Goal: Information Seeking & Learning: Learn about a topic

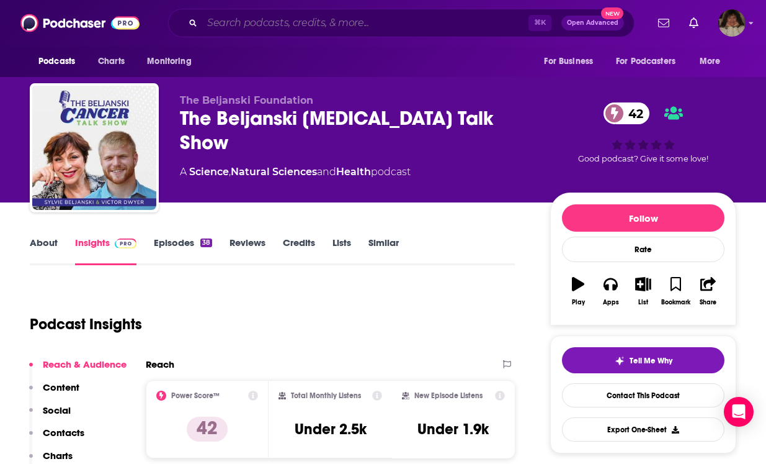
click at [344, 16] on input "Search podcasts, credits, & more..." at bounding box center [365, 23] width 326 height 20
click at [339, 23] on input "Search podcasts, credits, & more..." at bounding box center [365, 23] width 326 height 20
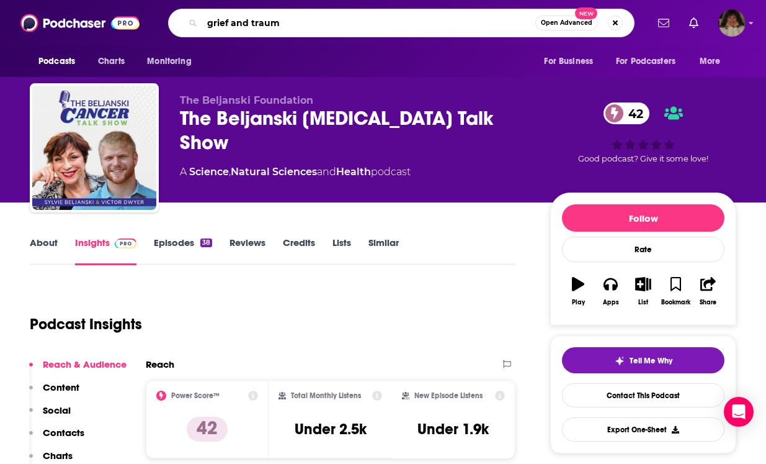
type input "grief and trauma"
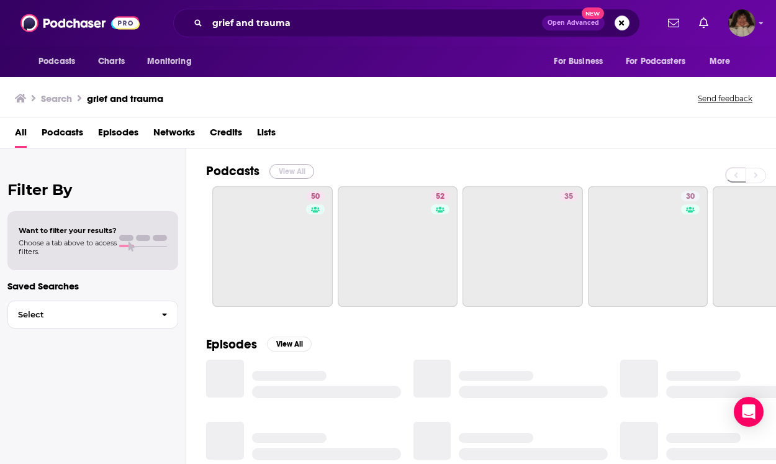
click at [289, 169] on button "View All" at bounding box center [291, 171] width 45 height 15
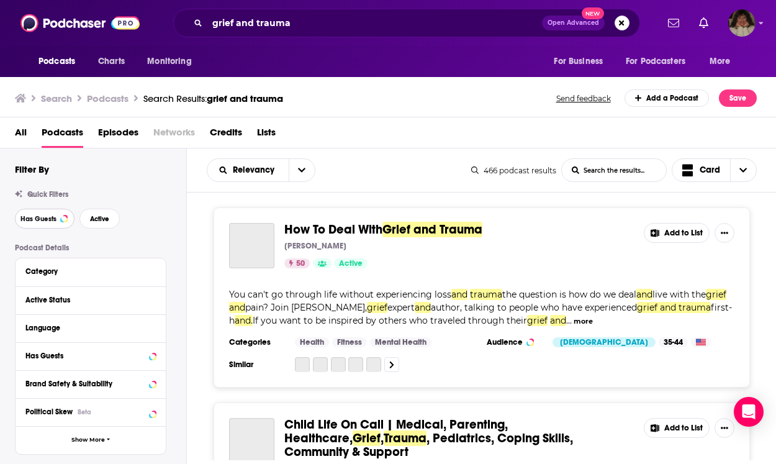
click at [50, 219] on span "Has Guests" at bounding box center [38, 218] width 36 height 7
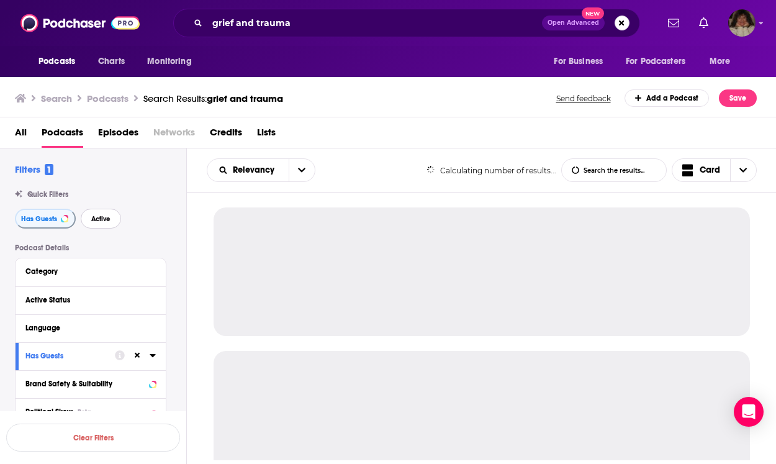
click at [91, 218] on span "Active" at bounding box center [100, 218] width 19 height 7
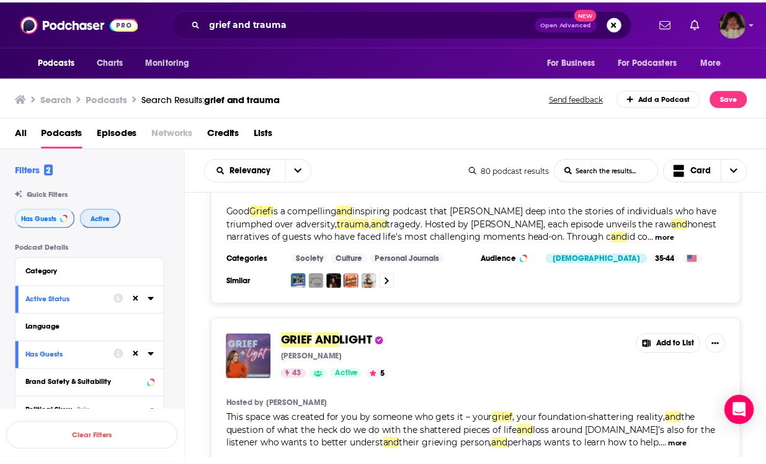
scroll to position [717, 0]
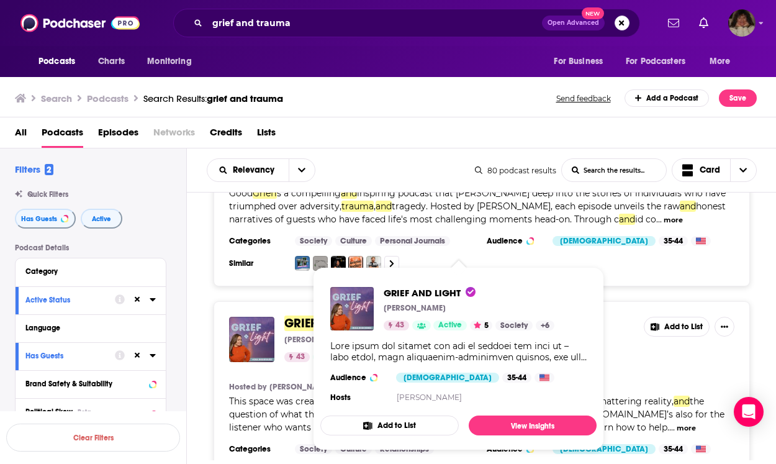
click at [328, 311] on div "GRIEF AND LIGHT [PERSON_NAME] 43 Active 5 Society + 6 Audience [DEMOGRAPHIC_DAT…" at bounding box center [458, 346] width 276 height 138
click at [307, 315] on span "GRIEF" at bounding box center [300, 323] width 32 height 16
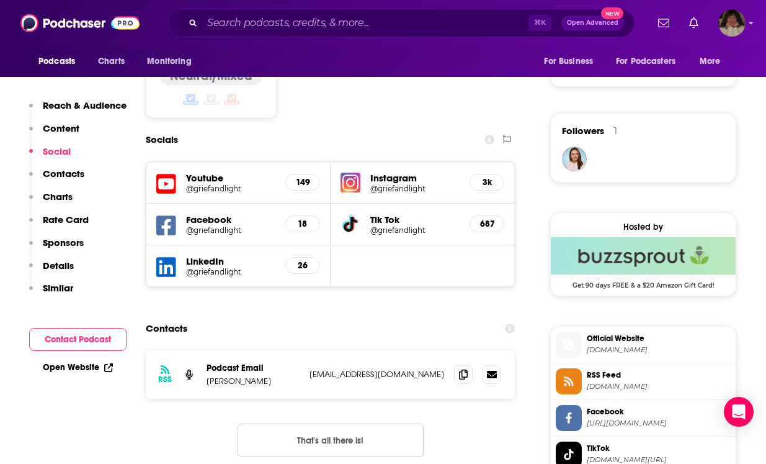
scroll to position [843, 0]
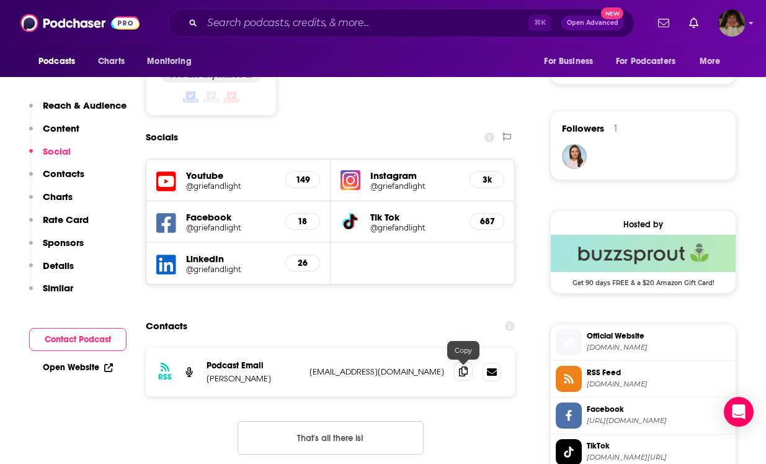
click at [460, 372] on icon at bounding box center [463, 371] width 9 height 10
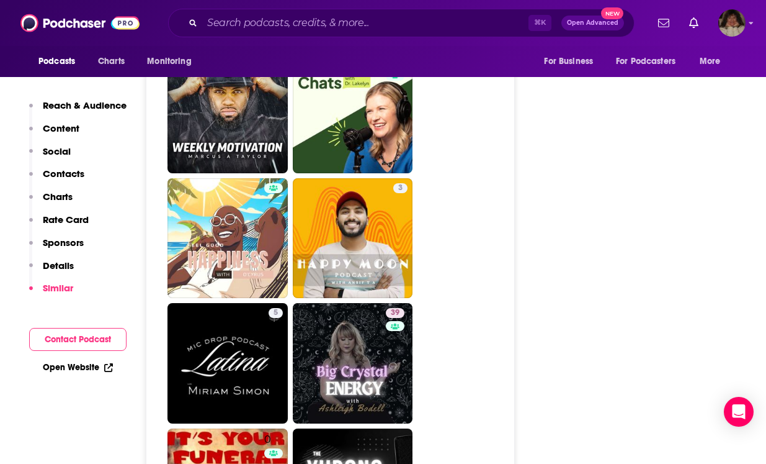
scroll to position [2869, 0]
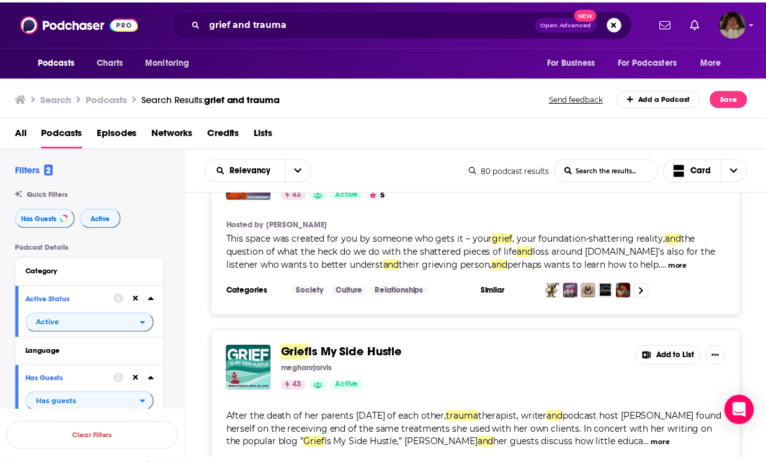
scroll to position [975, 0]
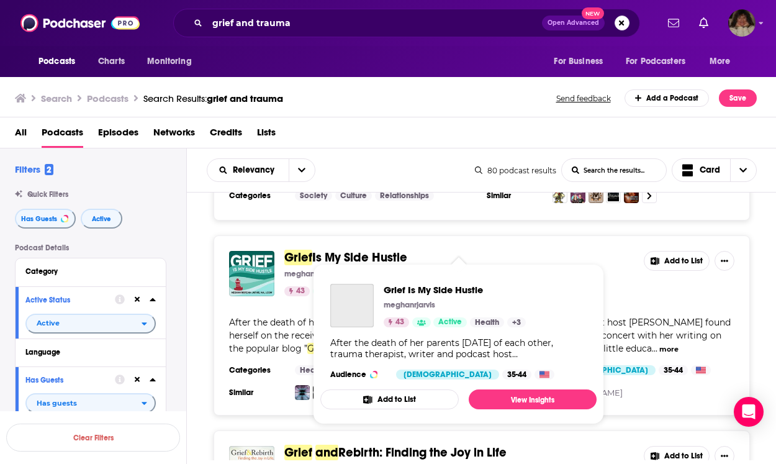
click at [338, 249] on span "Is My Side Hustle" at bounding box center [359, 257] width 95 height 16
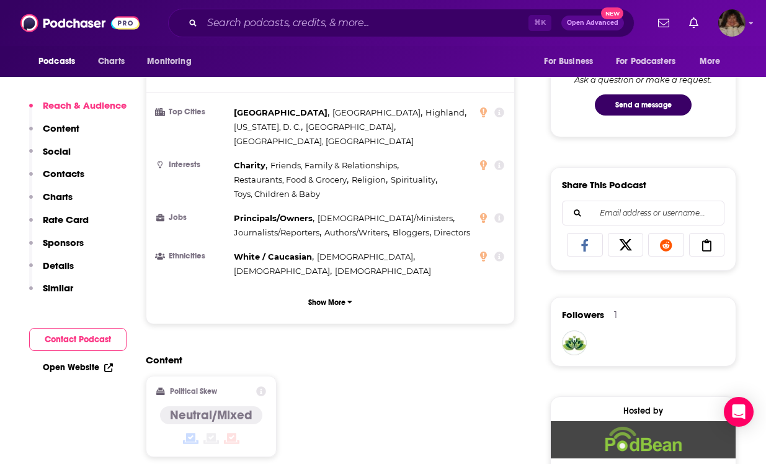
scroll to position [882, 0]
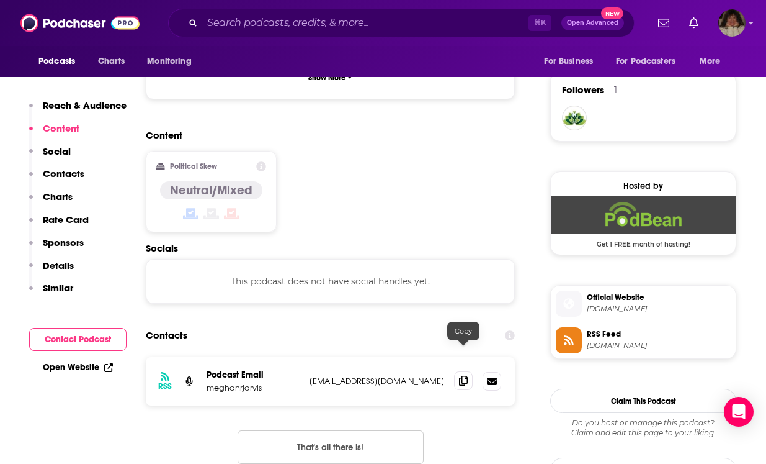
click at [463, 375] on icon at bounding box center [463, 380] width 9 height 10
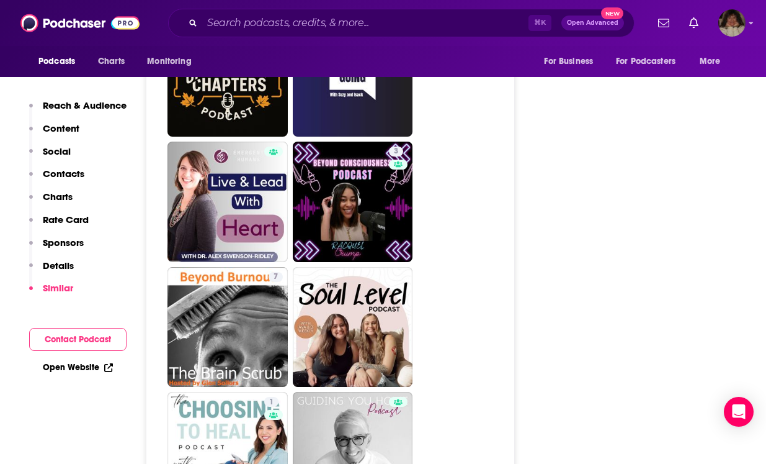
scroll to position [3168, 0]
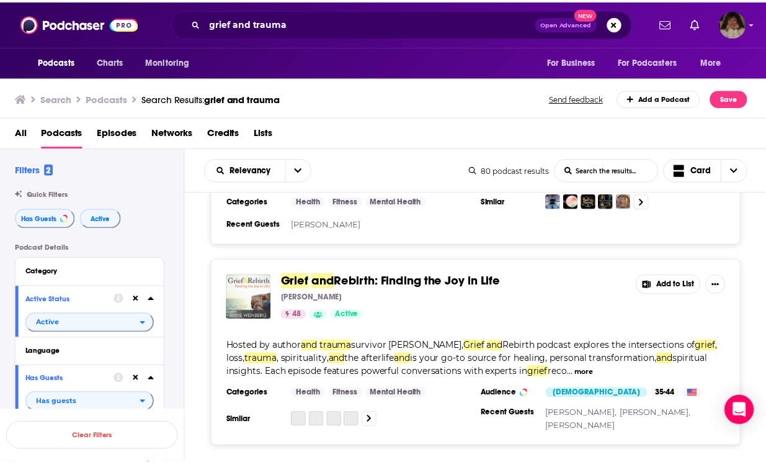
scroll to position [1148, 0]
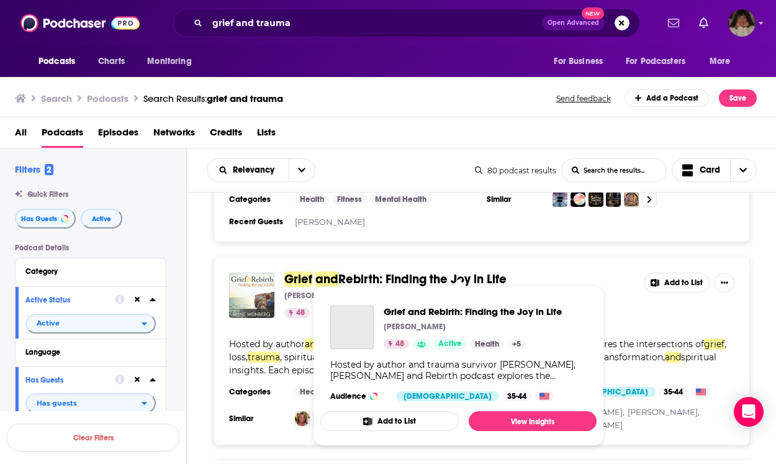
click at [379, 271] on span "Rebirth: Finding the Joy in Life" at bounding box center [422, 279] width 168 height 16
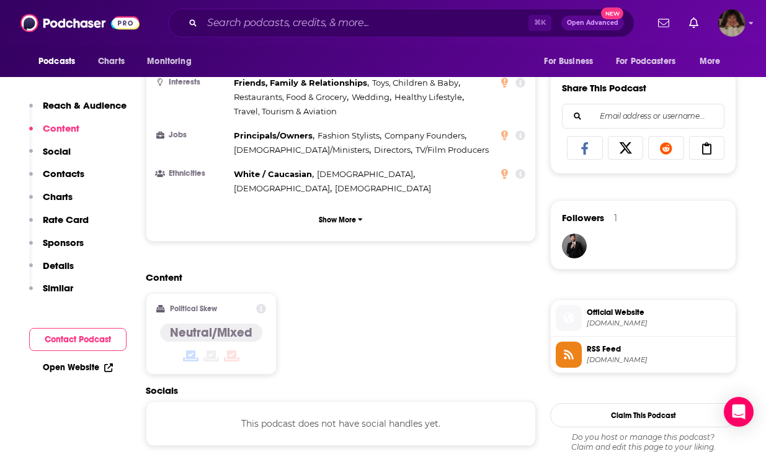
scroll to position [847, 0]
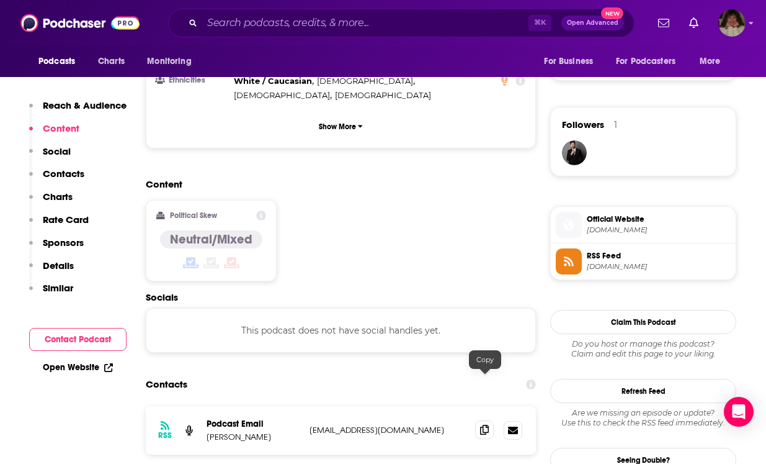
click at [482, 424] on icon at bounding box center [484, 429] width 9 height 10
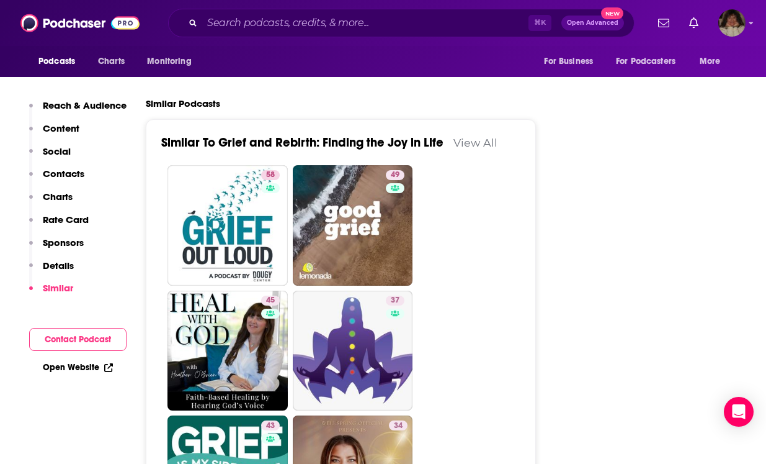
scroll to position [1941, 0]
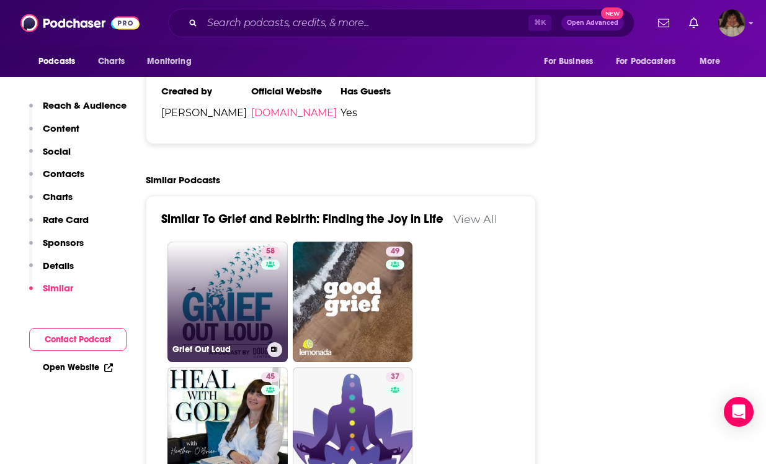
click at [228, 249] on link "58 Grief Out Loud" at bounding box center [228, 301] width 120 height 120
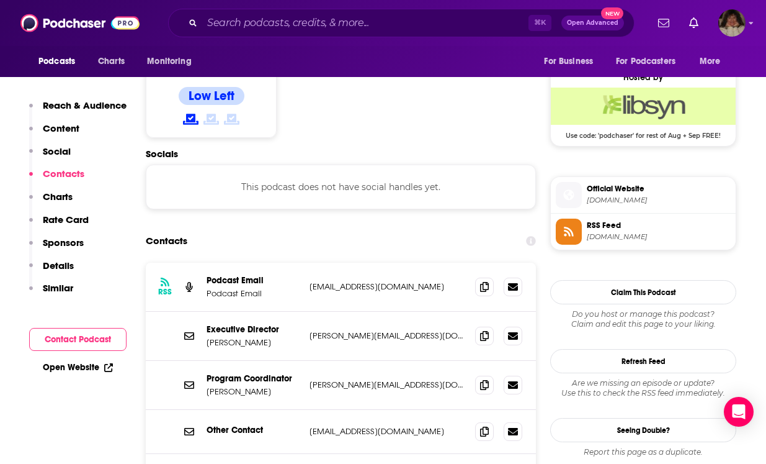
scroll to position [991, 0]
click at [483, 280] on icon at bounding box center [484, 285] width 9 height 10
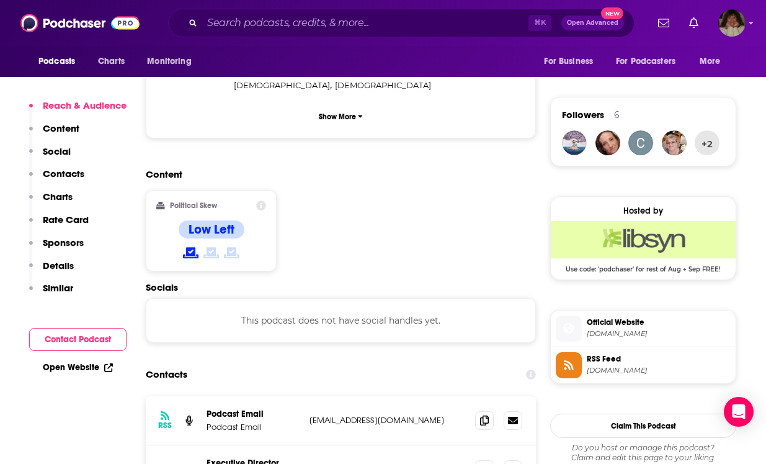
scroll to position [933, 0]
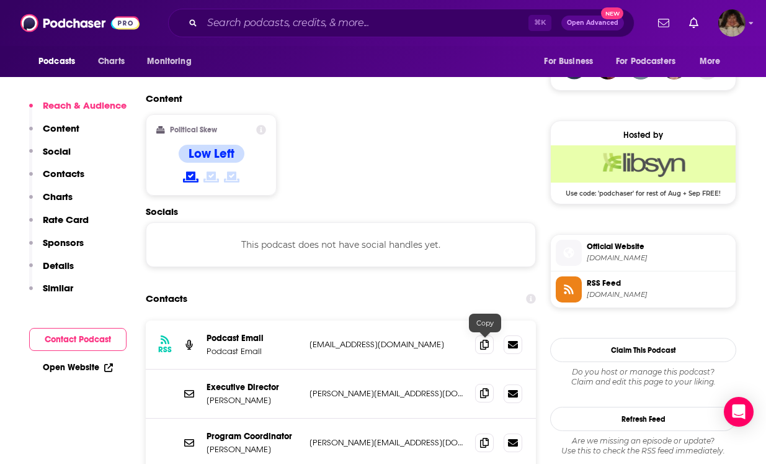
click at [486, 388] on icon at bounding box center [484, 393] width 9 height 10
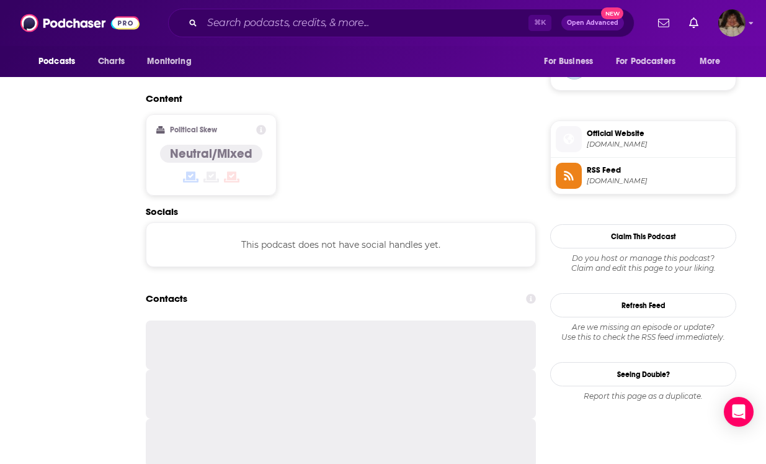
type input "[URL][DOMAIN_NAME]"
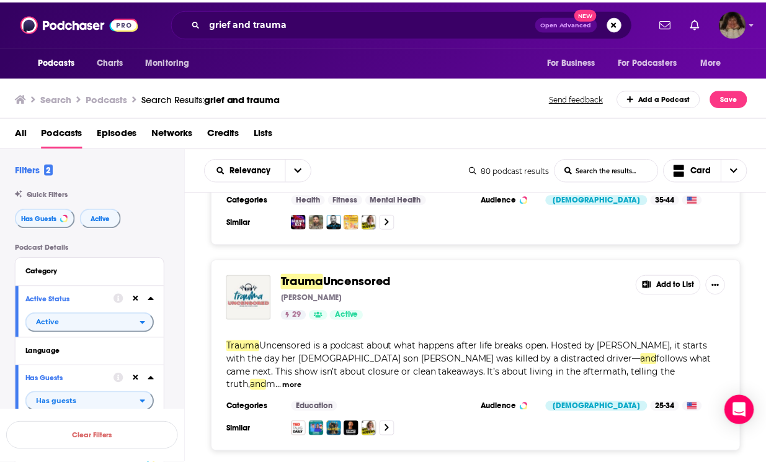
scroll to position [1691, 0]
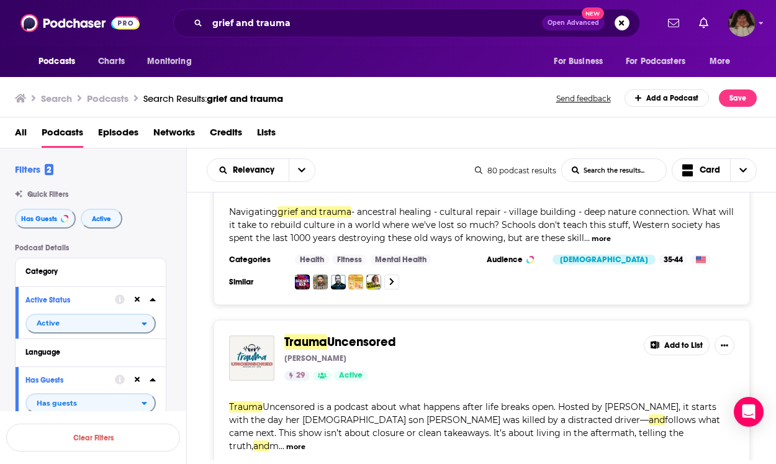
click at [294, 334] on span "Trauma" at bounding box center [305, 342] width 43 height 16
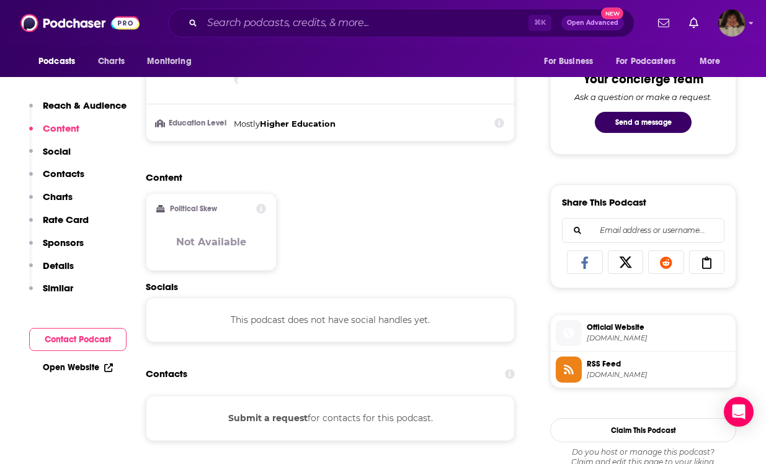
scroll to position [642, 0]
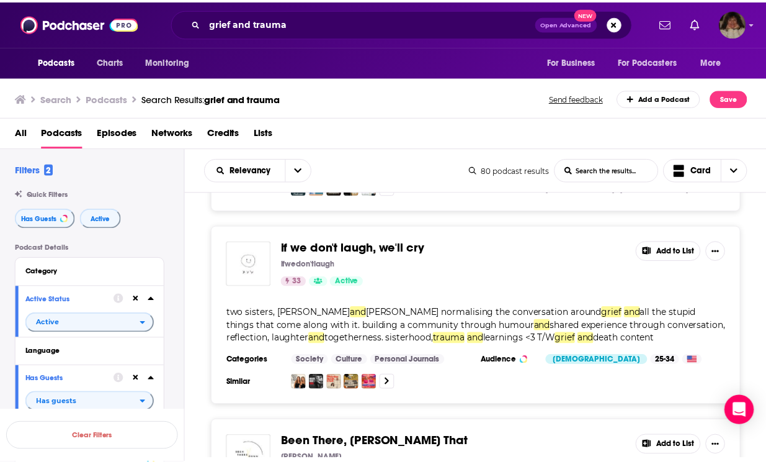
scroll to position [2764, 0]
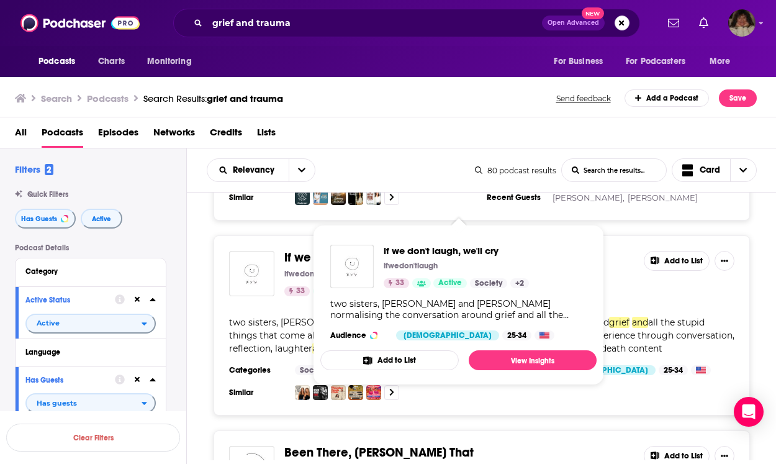
click at [333, 249] on span "if we don't laugh, we'll cry" at bounding box center [356, 257] width 145 height 16
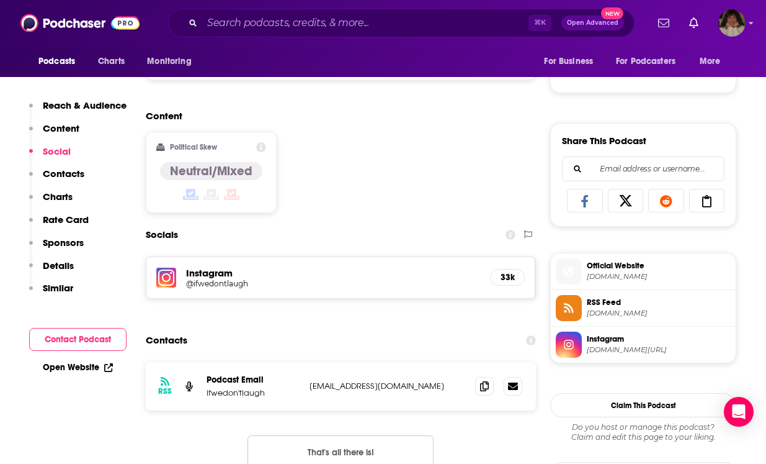
scroll to position [704, 0]
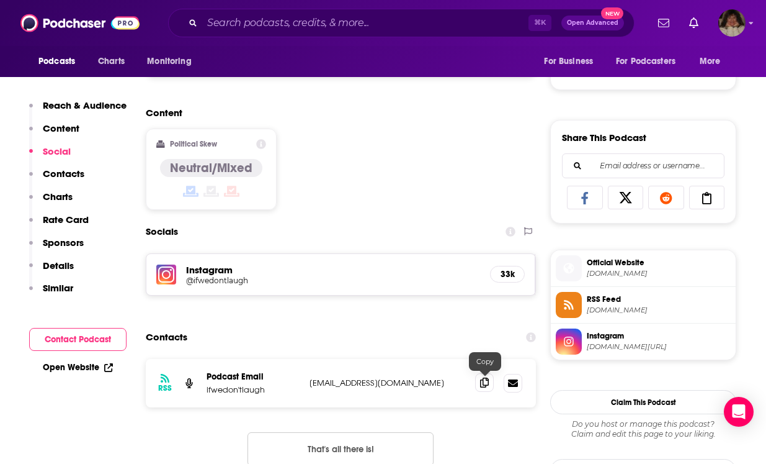
click at [493, 383] on span at bounding box center [484, 382] width 19 height 19
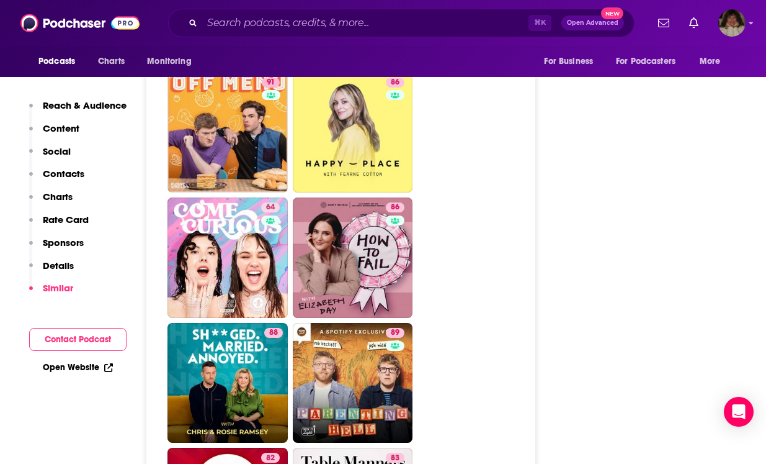
scroll to position [2040, 0]
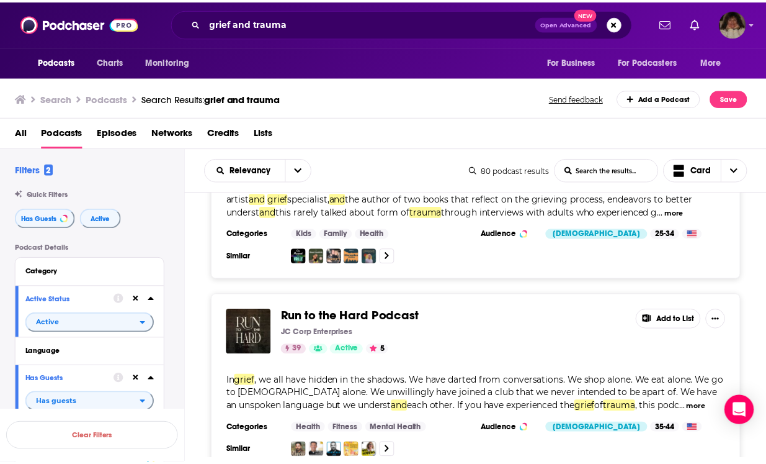
scroll to position [4225, 0]
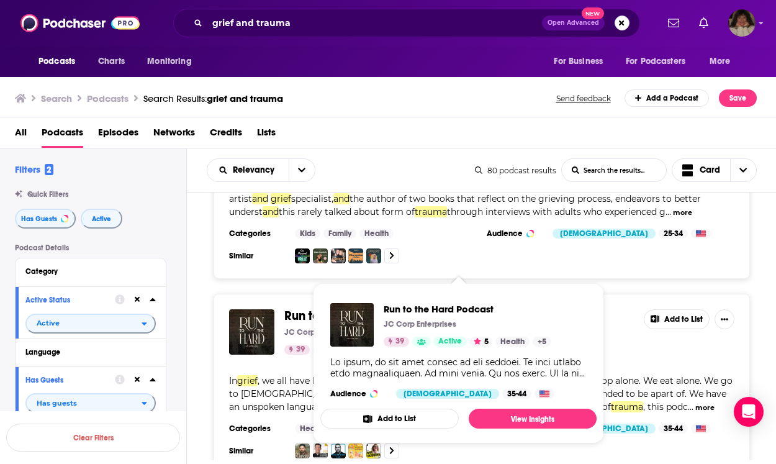
click at [326, 308] on span "Run to the Hard Podcast" at bounding box center [354, 316] width 140 height 16
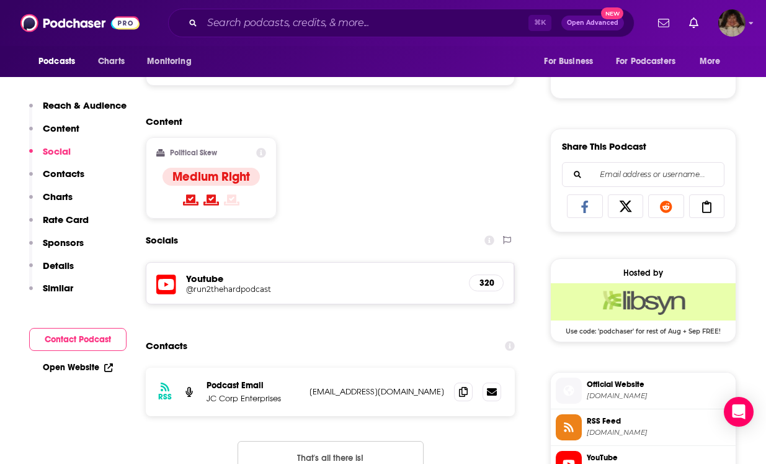
scroll to position [752, 0]
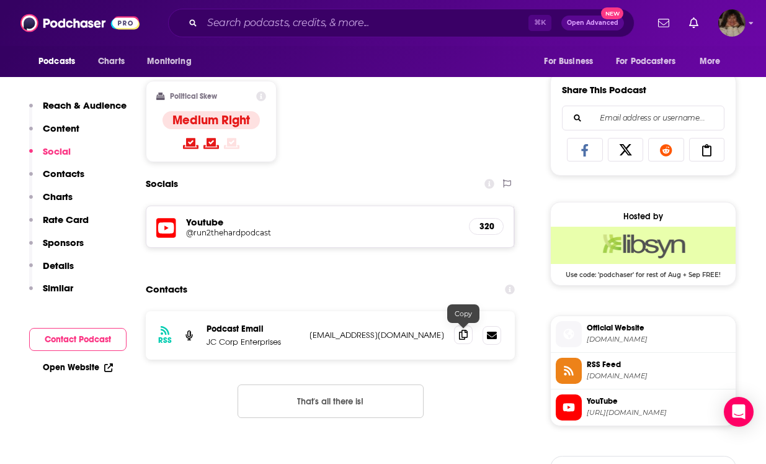
click at [462, 333] on icon at bounding box center [463, 335] width 9 height 10
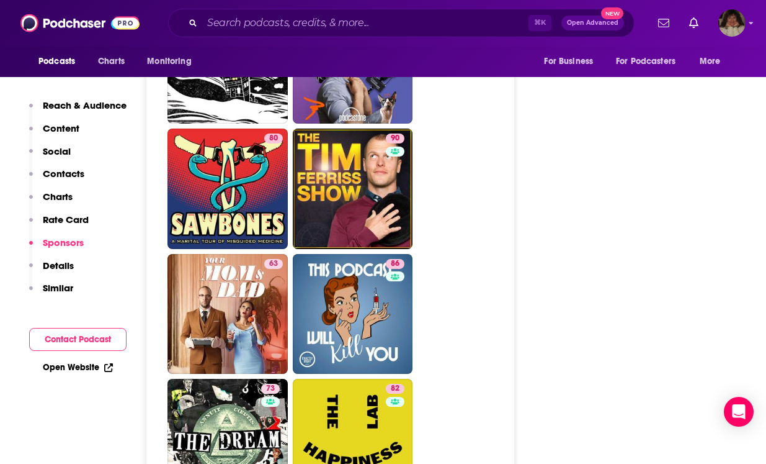
scroll to position [2260, 0]
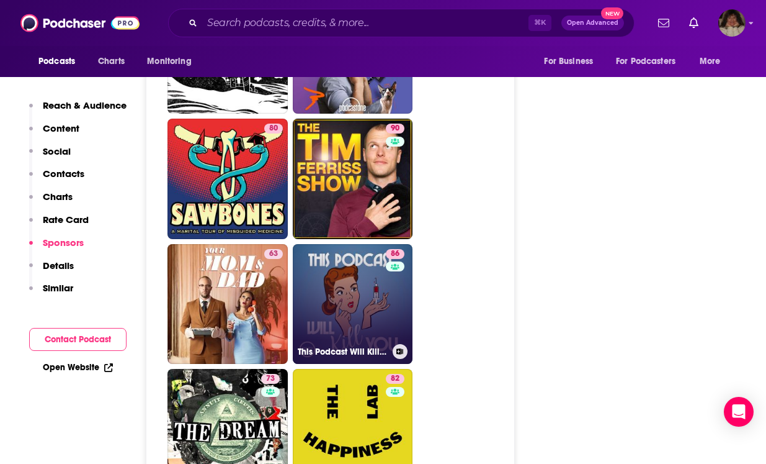
click at [363, 309] on link "86 This Podcast Will Kill You" at bounding box center [353, 304] width 120 height 120
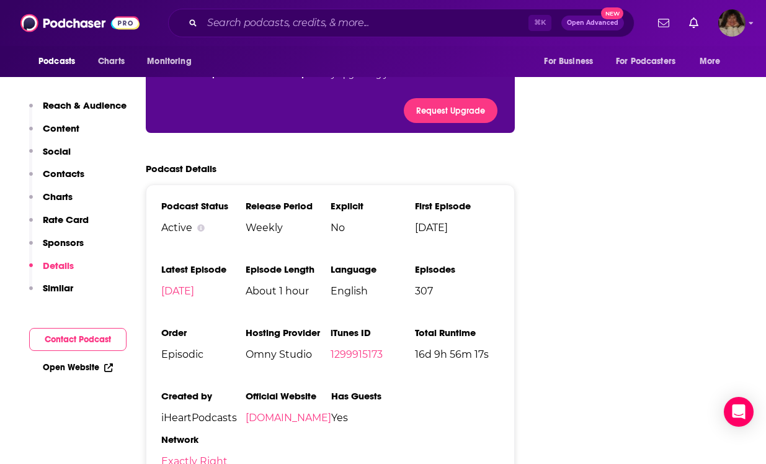
scroll to position [2260, 0]
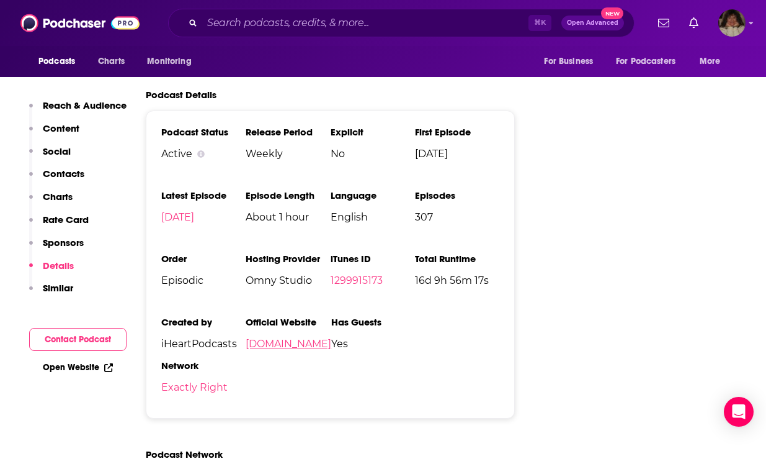
click at [300, 338] on link "[DOMAIN_NAME]" at bounding box center [289, 344] width 86 height 12
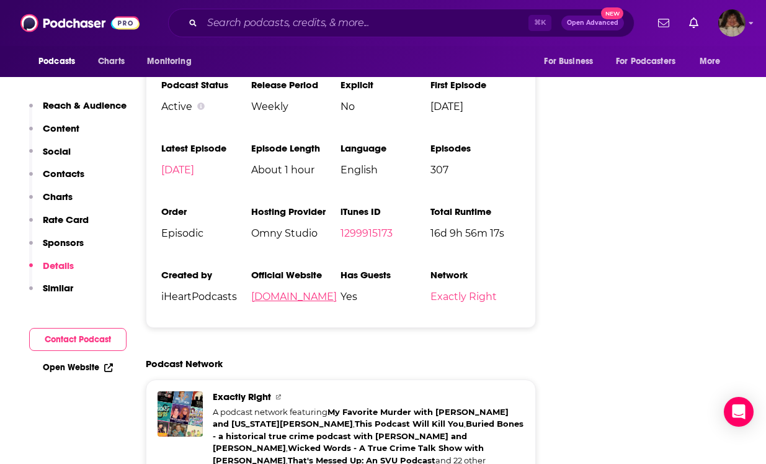
scroll to position [2460, 0]
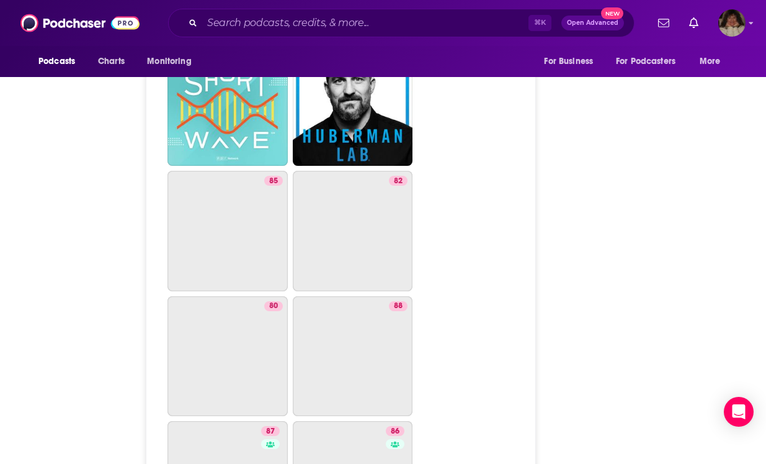
type input "[URL][DOMAIN_NAME]"
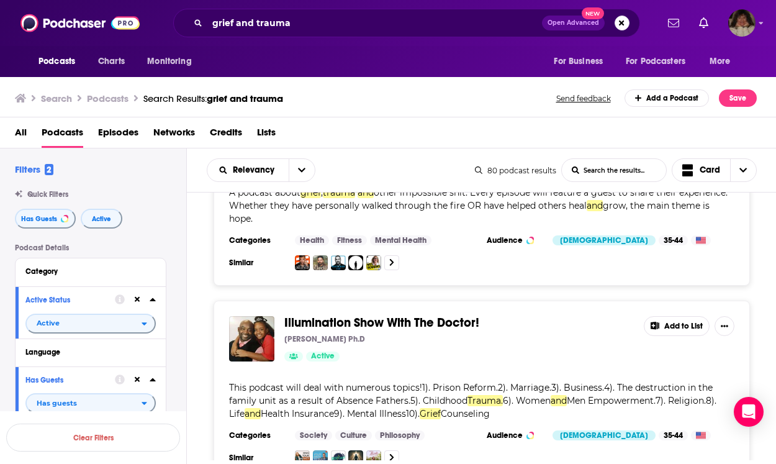
scroll to position [4637, 0]
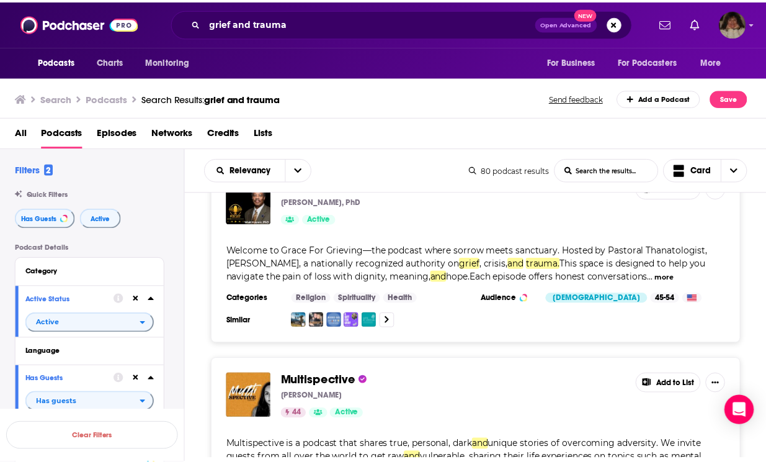
scroll to position [5184, 0]
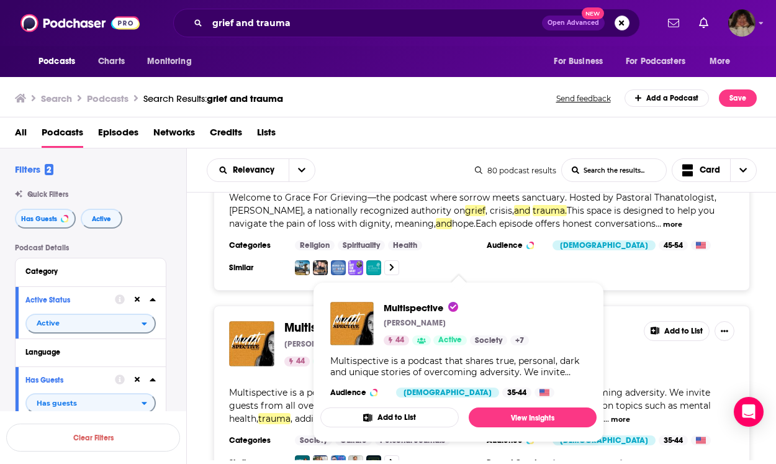
click at [318, 320] on span "Multispective" at bounding box center [322, 328] width 76 height 16
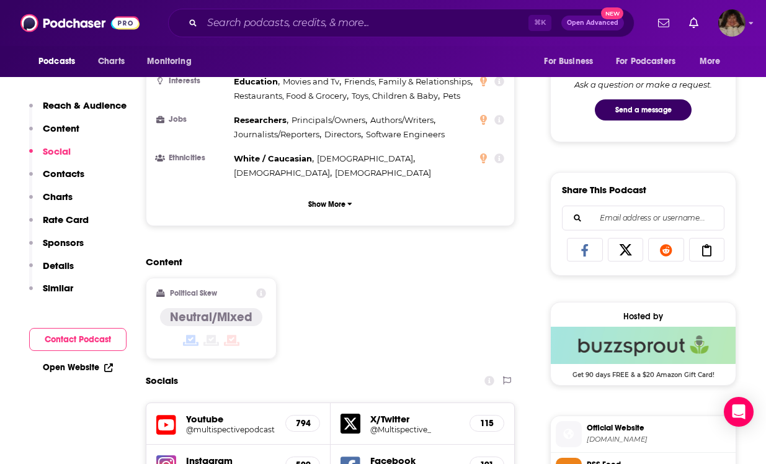
scroll to position [966, 0]
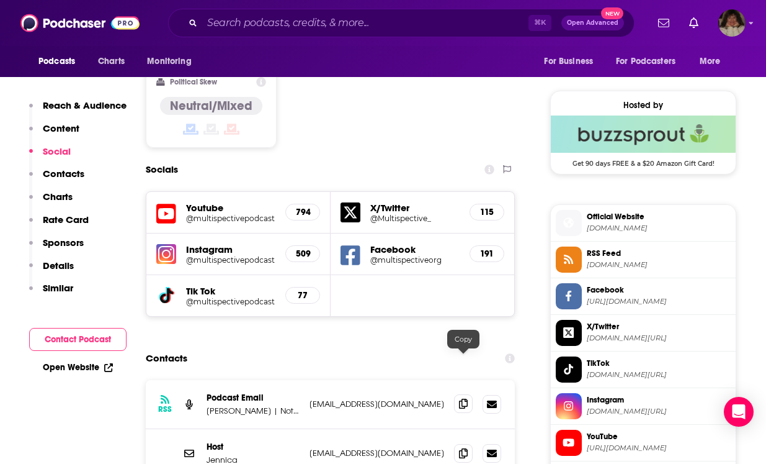
click at [460, 398] on icon at bounding box center [463, 403] width 9 height 10
click at [462, 447] on icon at bounding box center [463, 452] width 9 height 10
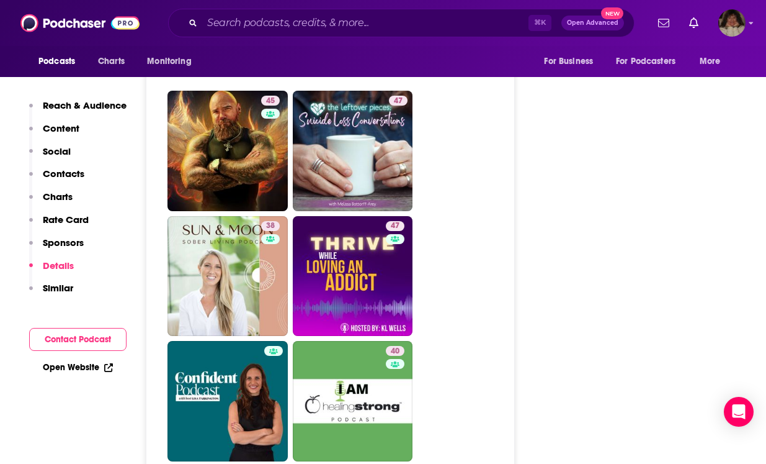
scroll to position [2117, 0]
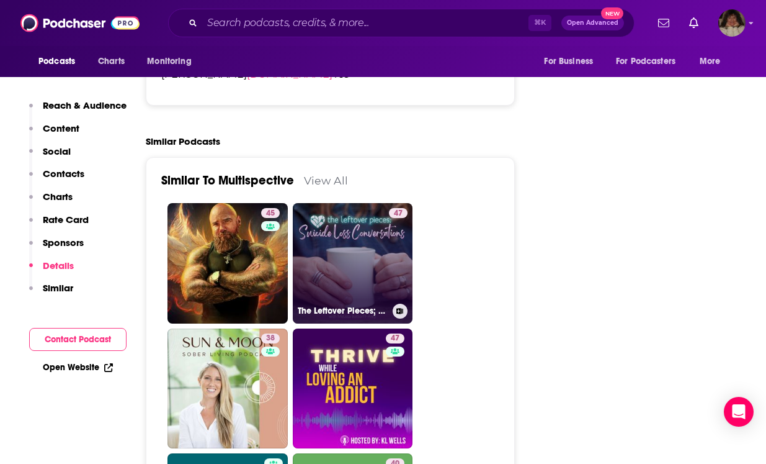
click at [354, 221] on link "47 The Leftover Pieces; Suicide Loss Conversations" at bounding box center [353, 263] width 120 height 120
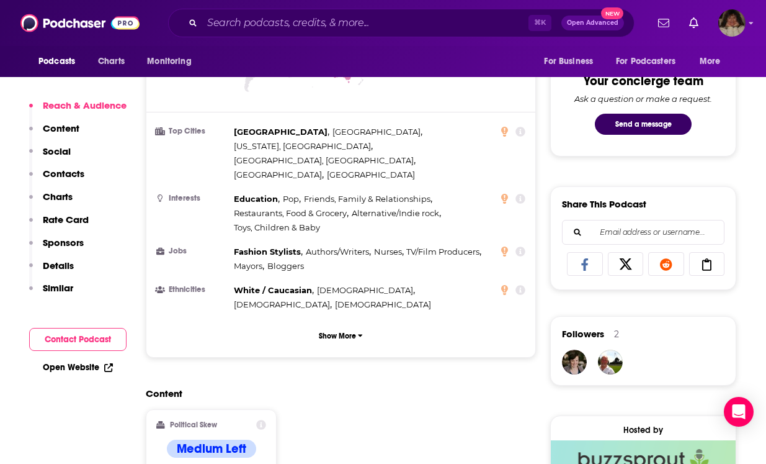
scroll to position [932, 0]
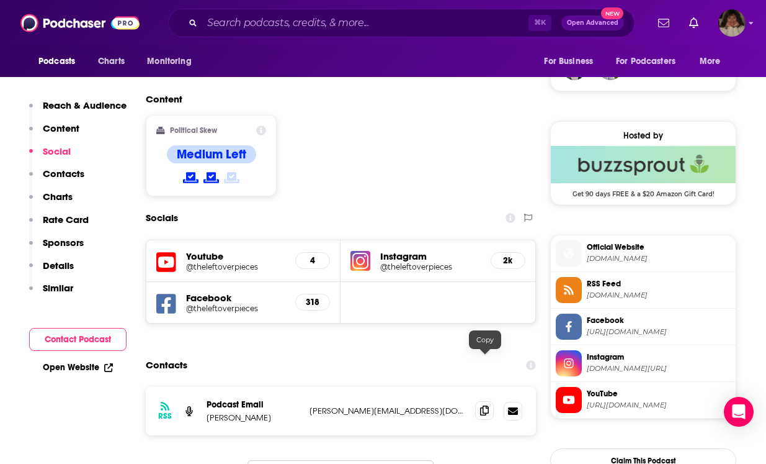
click at [487, 405] on icon at bounding box center [484, 410] width 9 height 10
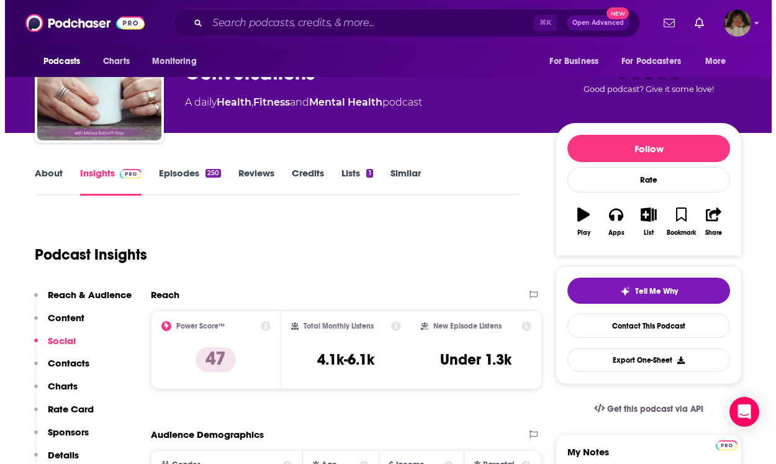
scroll to position [0, 0]
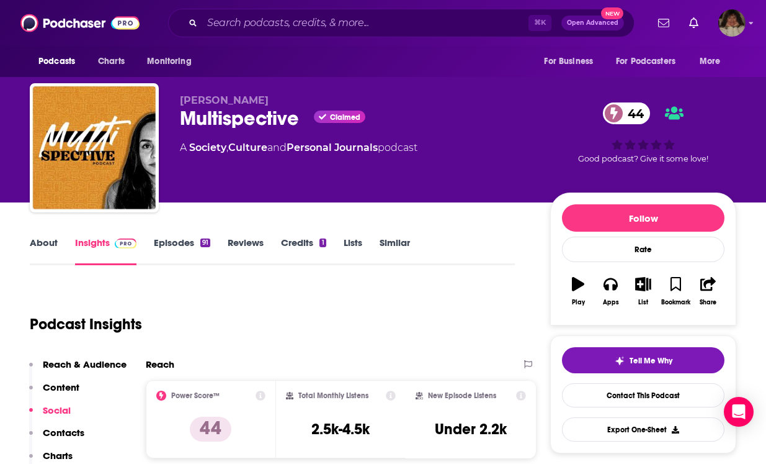
type input "[URL][DOMAIN_NAME]"
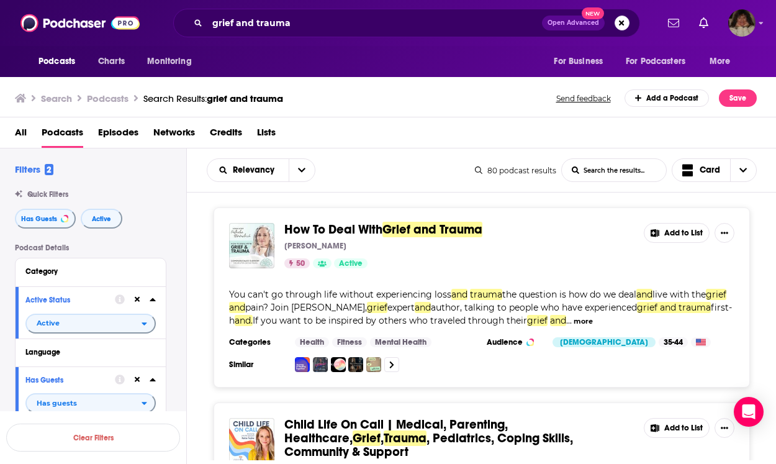
scroll to position [3016, 0]
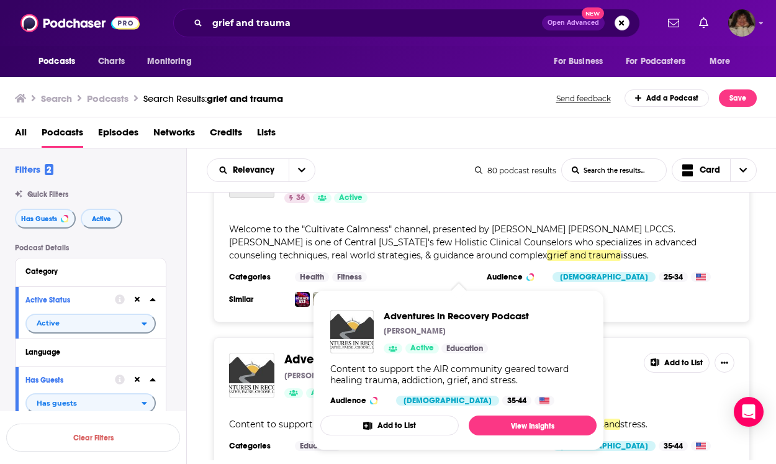
click at [310, 141] on div "All Podcasts Episodes Networks Credits Lists" at bounding box center [390, 134] width 751 height 25
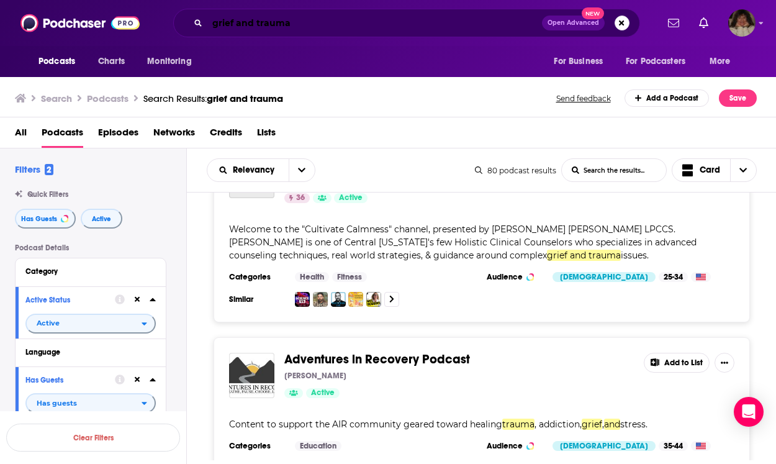
click at [306, 18] on input "grief and trauma" at bounding box center [374, 23] width 334 height 20
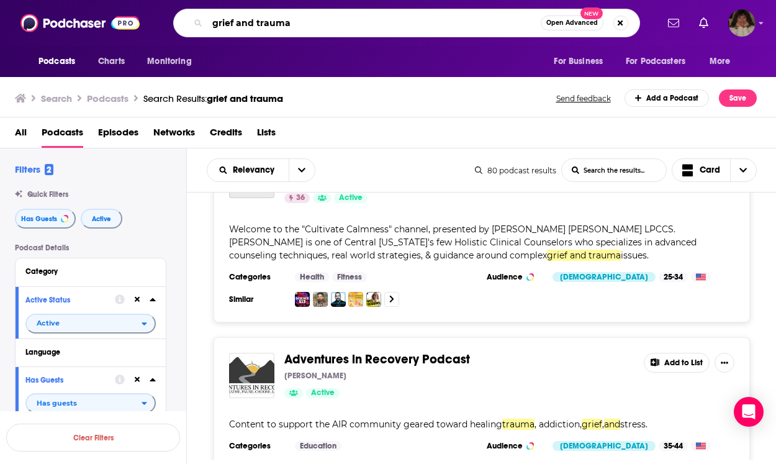
drag, startPoint x: 305, startPoint y: 20, endPoint x: 207, endPoint y: 20, distance: 98.0
click at [207, 20] on input "grief and trauma" at bounding box center [373, 23] width 333 height 20
type input "women and trauma"
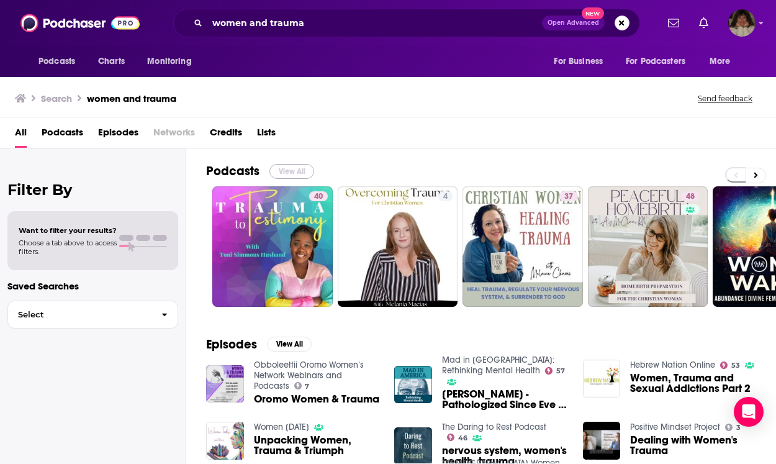
click at [304, 170] on button "View All" at bounding box center [291, 171] width 45 height 15
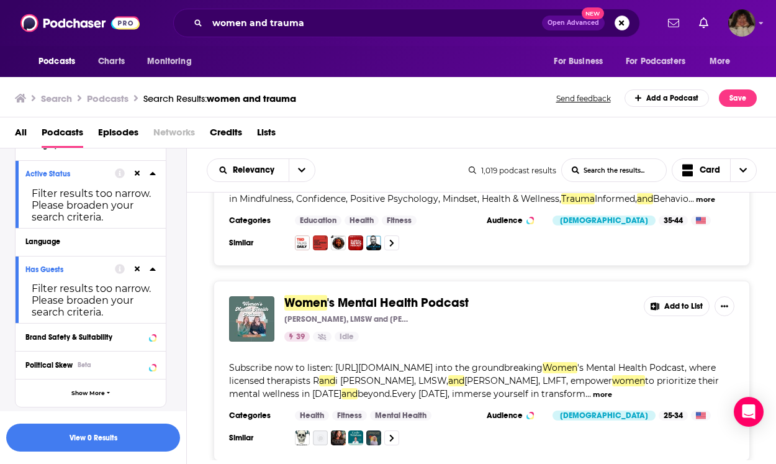
scroll to position [4792, 0]
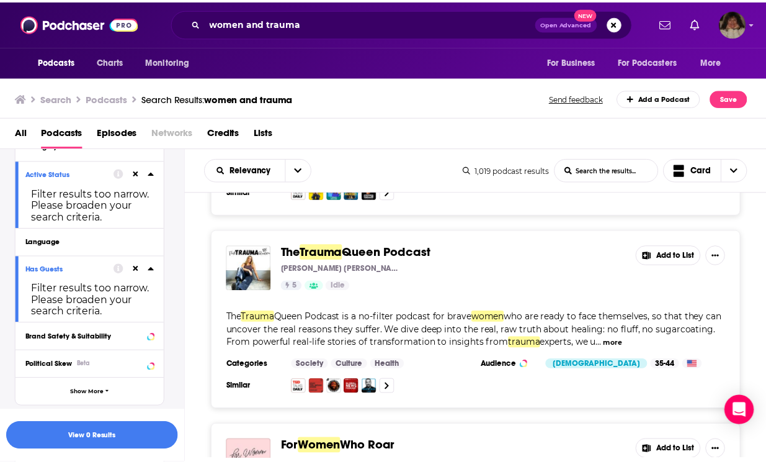
scroll to position [7072, 0]
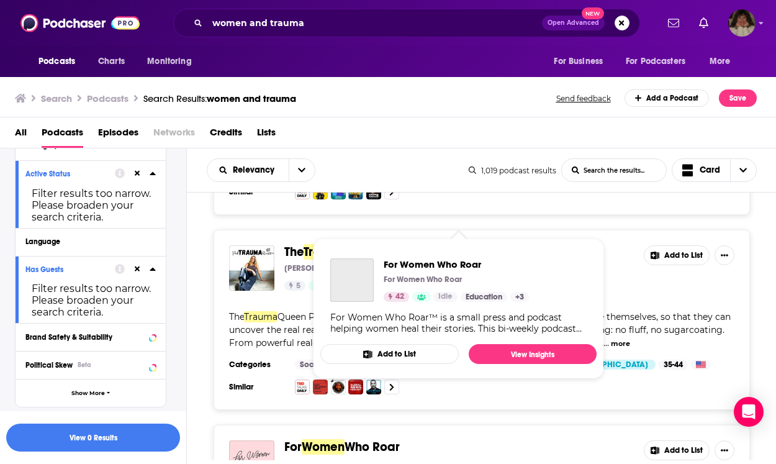
click at [322, 439] on span "Women" at bounding box center [323, 447] width 43 height 16
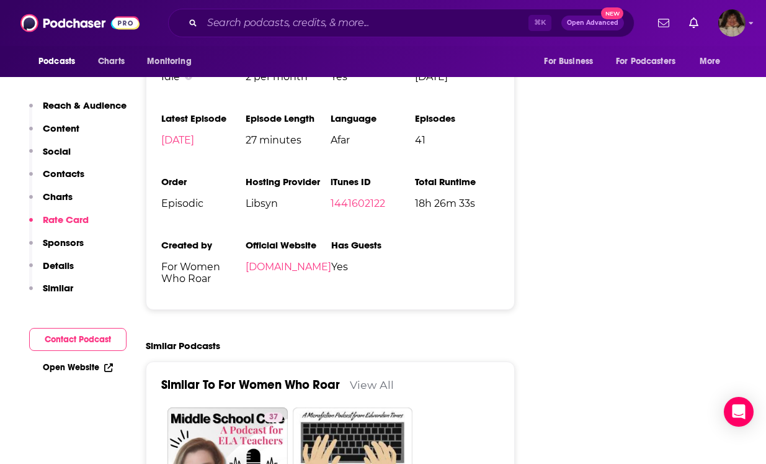
scroll to position [1442, 0]
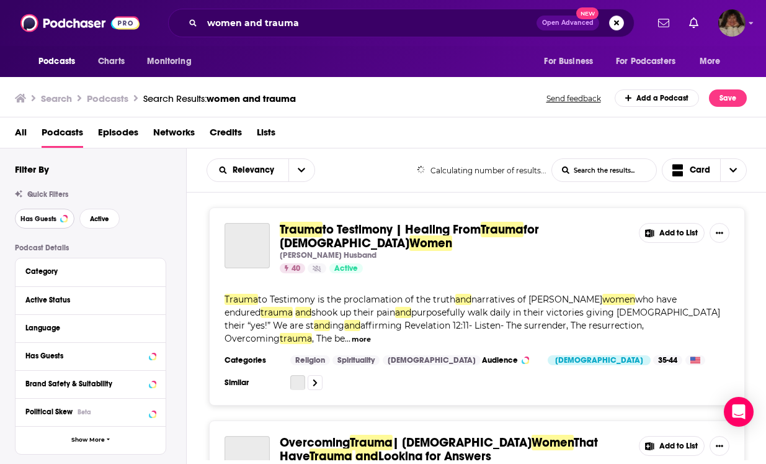
click at [44, 217] on span "Has Guests" at bounding box center [38, 218] width 36 height 7
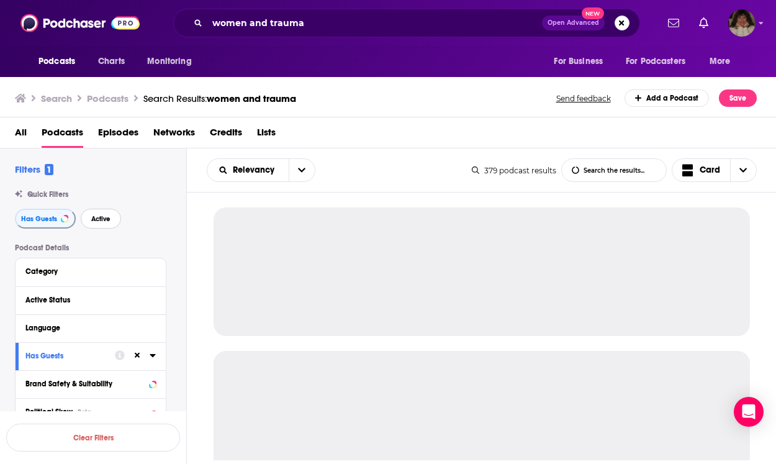
click at [105, 217] on span "Active" at bounding box center [100, 218] width 19 height 7
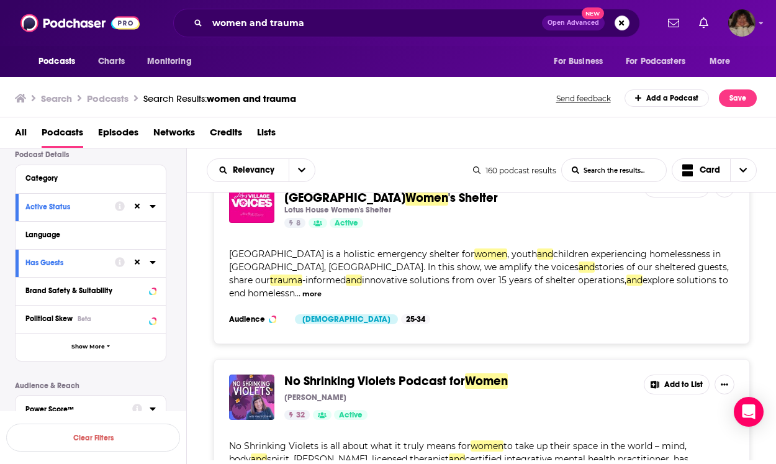
scroll to position [4017, 0]
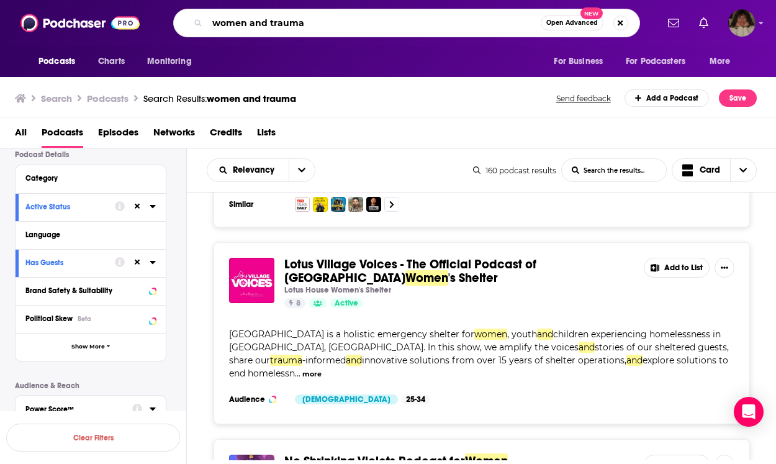
click at [326, 20] on input "women and trauma" at bounding box center [373, 23] width 333 height 20
drag, startPoint x: 326, startPoint y: 20, endPoint x: 191, endPoint y: 9, distance: 135.2
click at [191, 9] on div "women and trauma Open Advanced New" at bounding box center [406, 23] width 467 height 29
click at [321, 19] on input "women and trauma" at bounding box center [373, 23] width 333 height 20
drag, startPoint x: 321, startPoint y: 19, endPoint x: 274, endPoint y: 24, distance: 46.7
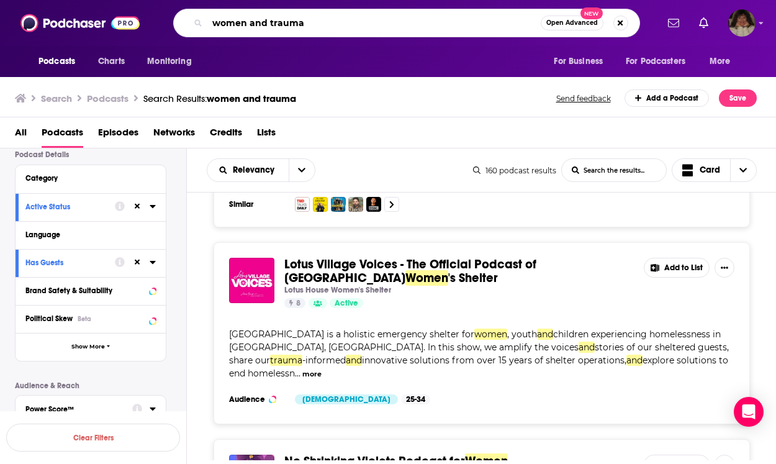
click at [274, 24] on input "women and trauma" at bounding box center [373, 23] width 333 height 20
type input "women and self help"
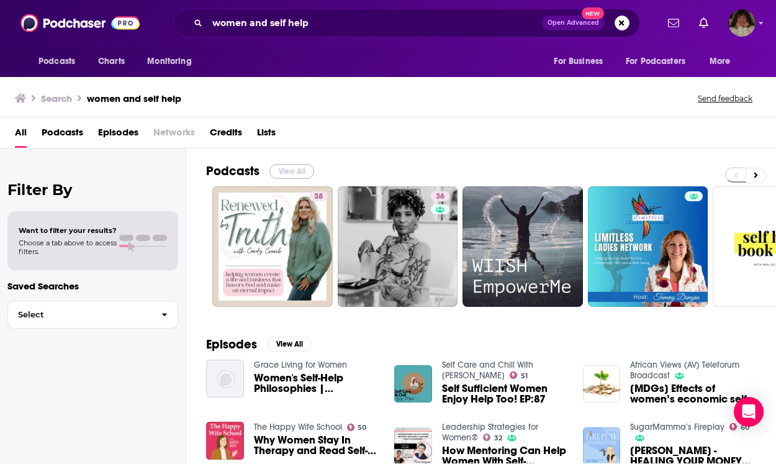
click at [303, 168] on button "View All" at bounding box center [291, 171] width 45 height 15
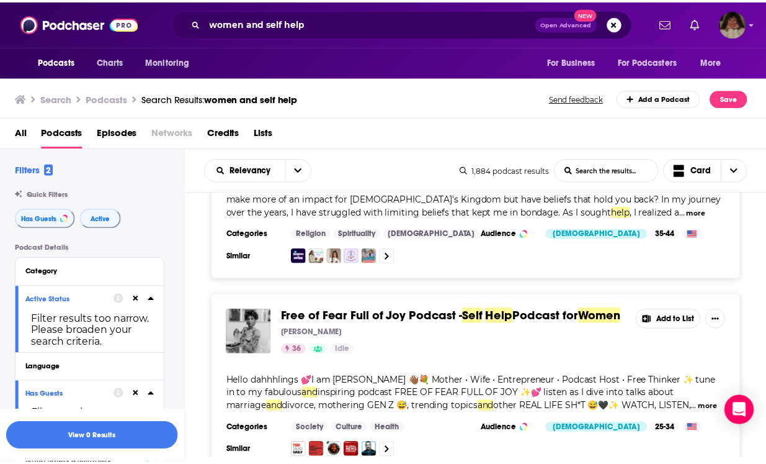
scroll to position [122, 0]
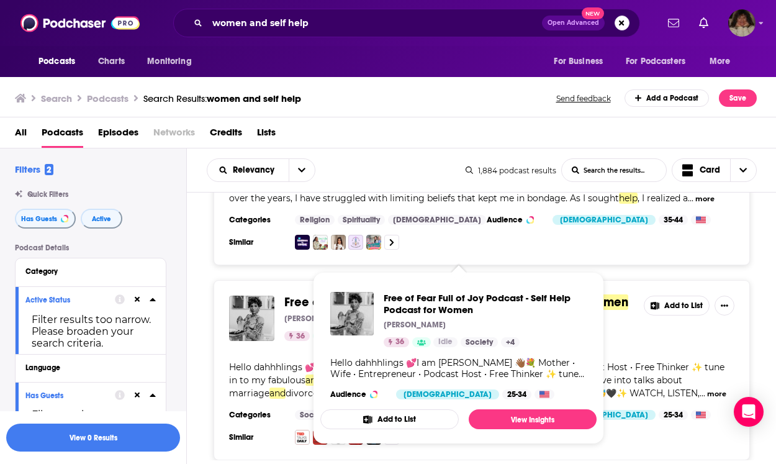
click at [310, 300] on span "Free of Fear Full of Joy Podcast -" at bounding box center [376, 302] width 184 height 16
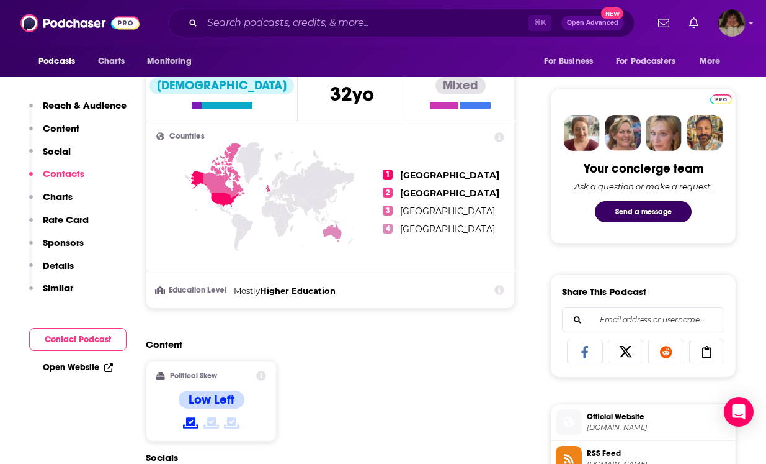
scroll to position [879, 0]
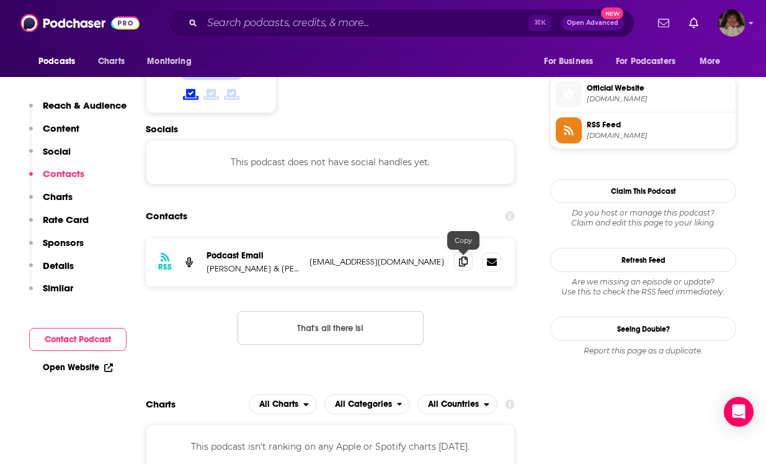
click at [465, 264] on icon at bounding box center [463, 261] width 9 height 10
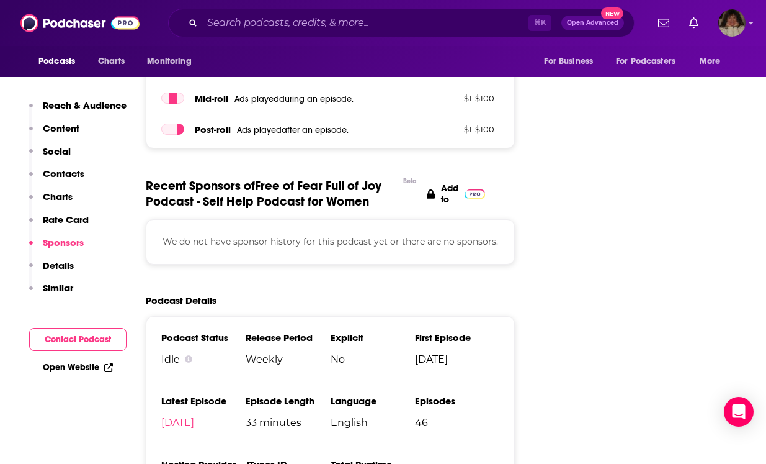
scroll to position [1903, 0]
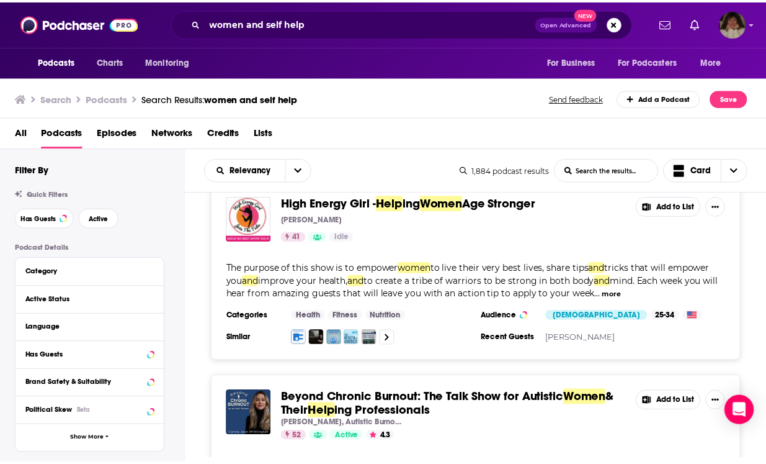
scroll to position [1706, 0]
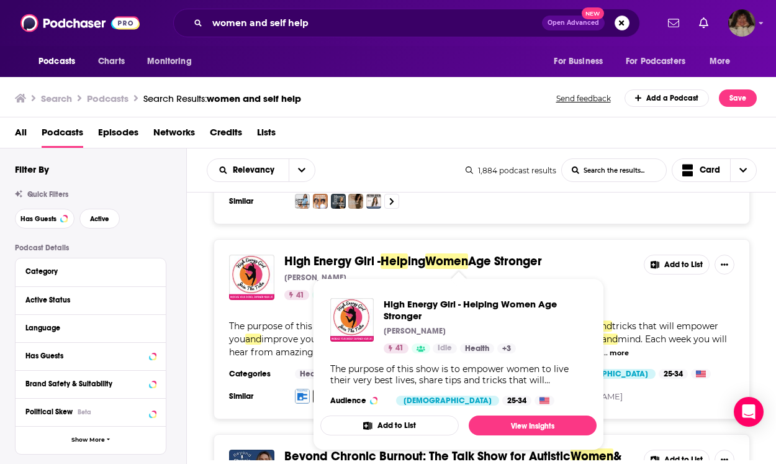
click at [392, 262] on span "Help" at bounding box center [393, 261] width 27 height 16
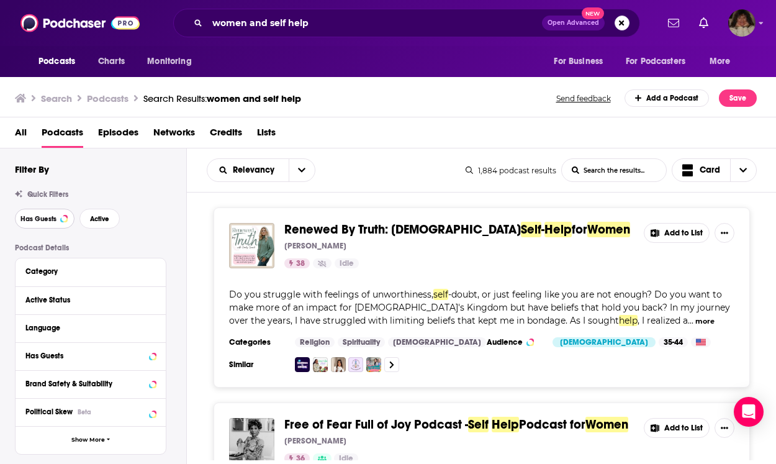
click at [34, 218] on span "Has Guests" at bounding box center [38, 218] width 36 height 7
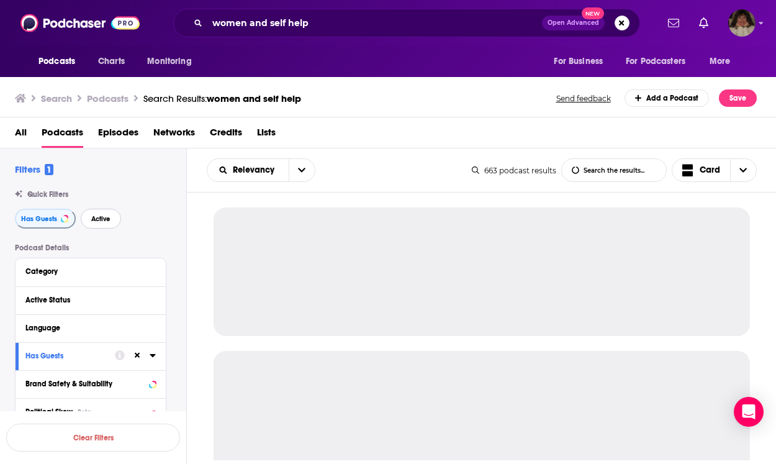
click at [102, 218] on span "Active" at bounding box center [100, 218] width 19 height 7
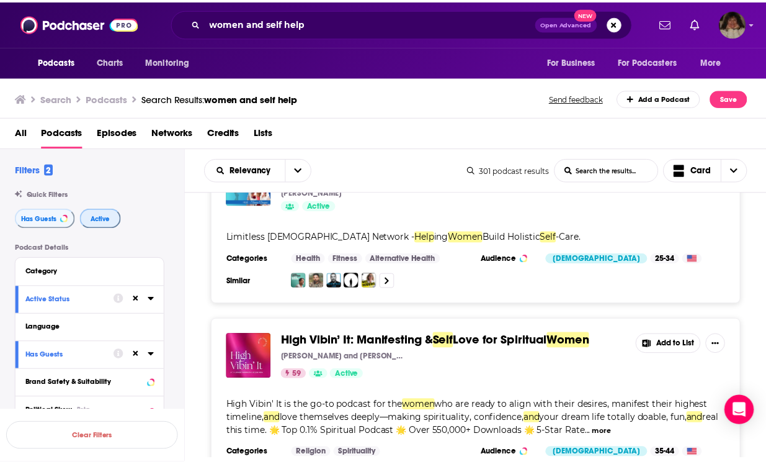
scroll to position [93, 0]
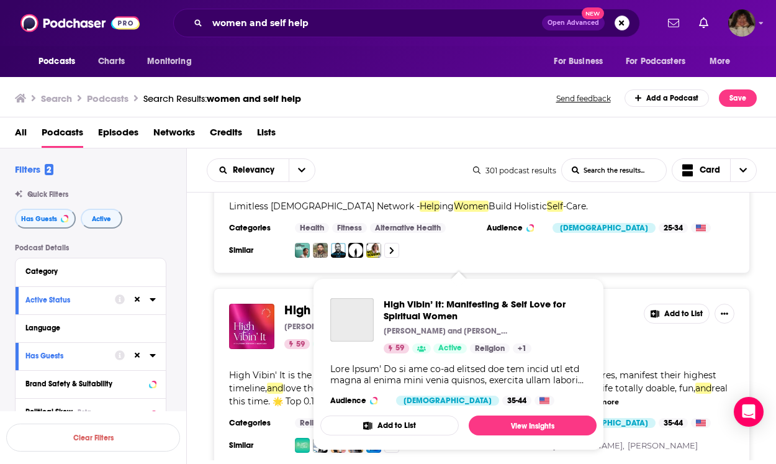
click at [380, 309] on div "High Vibin’ It: Manifesting & Self Love for Spiritual Women [PERSON_NAME] and […" at bounding box center [458, 325] width 256 height 55
click at [306, 307] on span "High Vibin’ It: Manifesting &" at bounding box center [361, 310] width 154 height 16
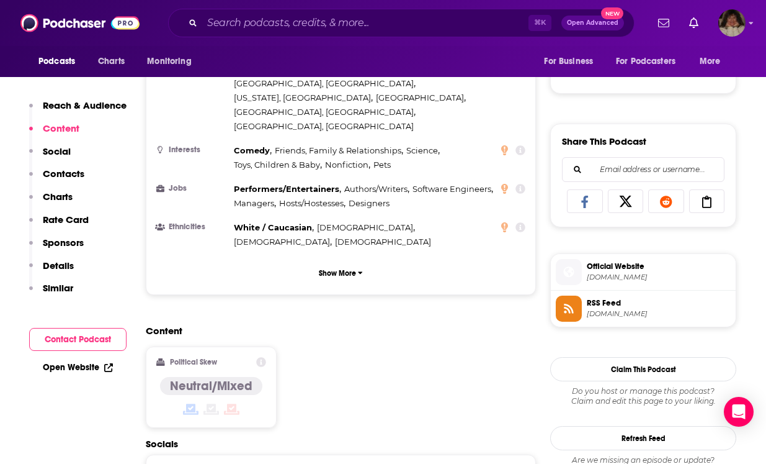
scroll to position [790, 0]
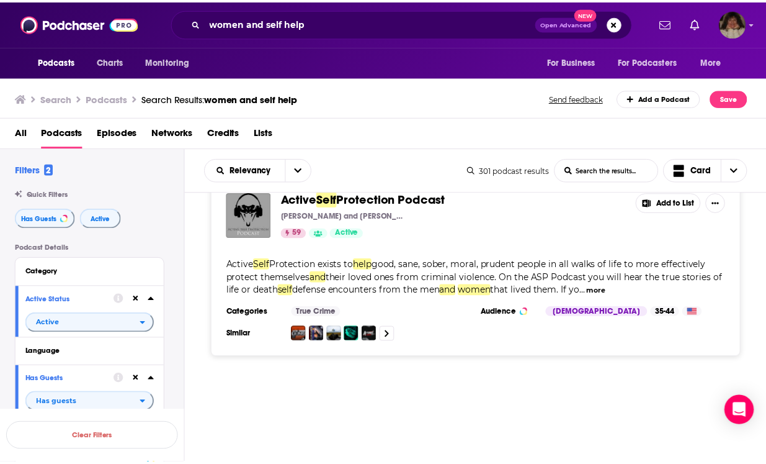
scroll to position [3282, 0]
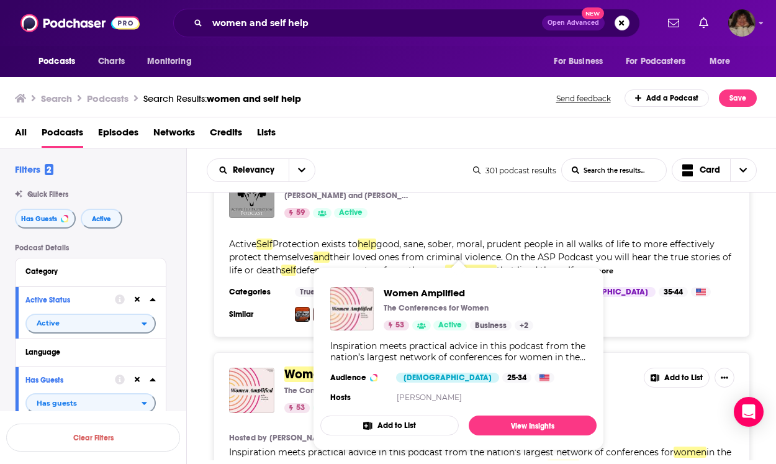
click at [310, 366] on span "Women" at bounding box center [305, 374] width 43 height 16
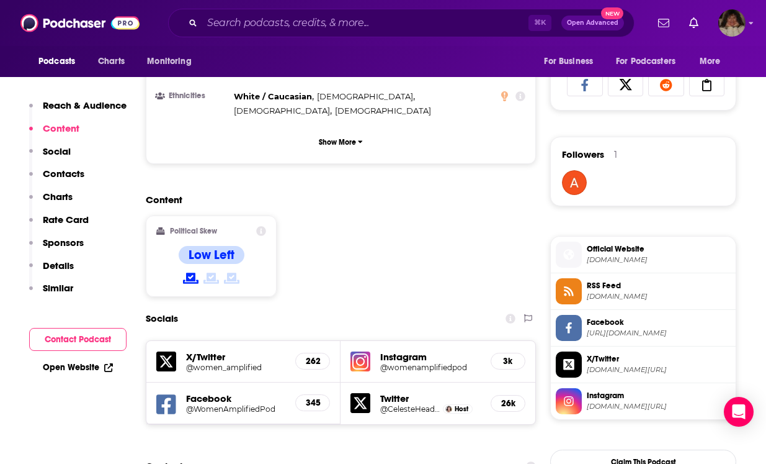
scroll to position [962, 0]
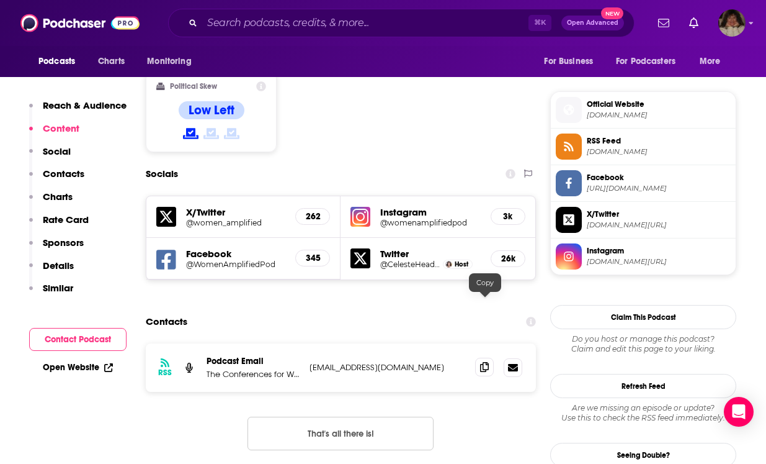
click at [488, 362] on icon at bounding box center [484, 367] width 9 height 10
